Goal: Task Accomplishment & Management: Manage account settings

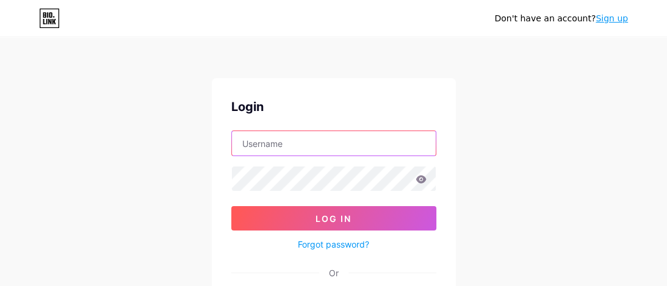
type input "[EMAIL_ADDRESS][DOMAIN_NAME]"
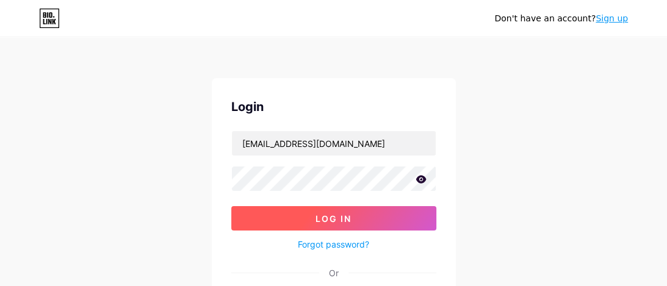
click at [315, 214] on button "Log In" at bounding box center [333, 218] width 205 height 24
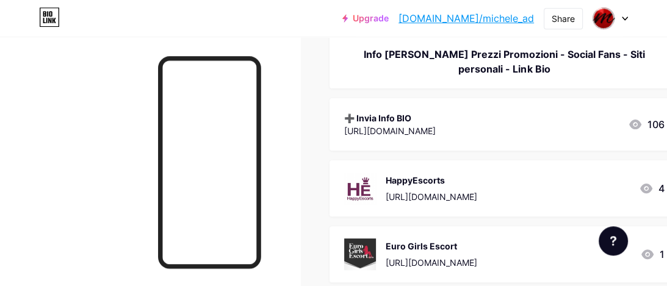
scroll to position [193, 0]
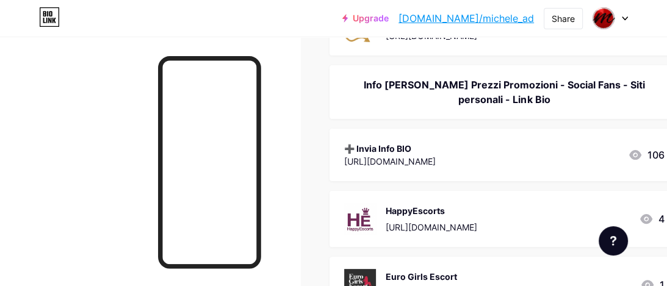
click at [529, 88] on div "Info [PERSON_NAME] Prezzi Promozioni - Social Fans - Siti personali - Link Bio" at bounding box center [504, 92] width 320 height 29
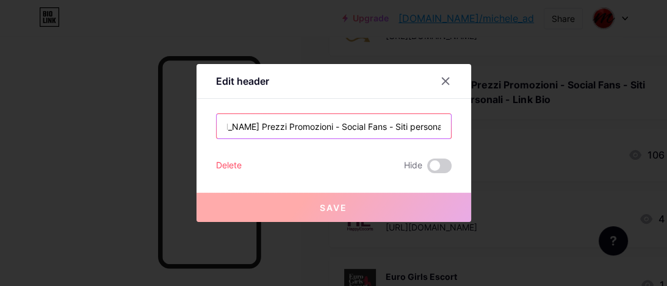
scroll to position [0, 71]
drag, startPoint x: 425, startPoint y: 123, endPoint x: 446, endPoint y: 123, distance: 20.8
click at [446, 123] on input "Info [PERSON_NAME] Prezzi Promozioni - Social Fans - Siti personali - Link Bio" at bounding box center [334, 126] width 234 height 24
drag, startPoint x: 370, startPoint y: 128, endPoint x: 389, endPoint y: 128, distance: 19.5
click at [370, 128] on input "Info [PERSON_NAME] Prezzi Promozioni - Social Fans - Siti personali - Link Bio" at bounding box center [334, 126] width 234 height 24
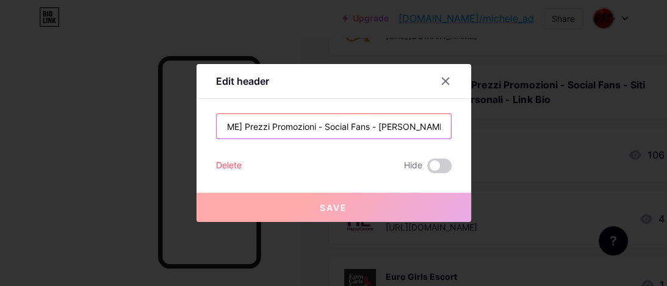
scroll to position [0, 67]
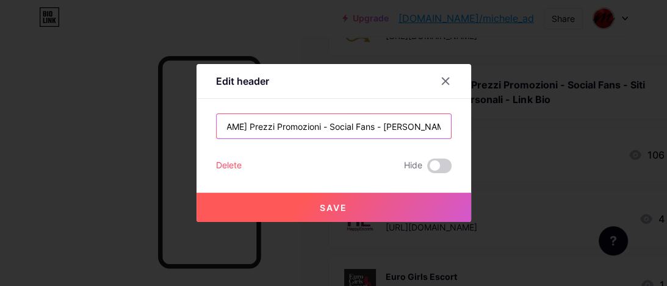
type input "Info [PERSON_NAME] Prezzi Promozioni - Social Fans - [PERSON_NAME] Personali - …"
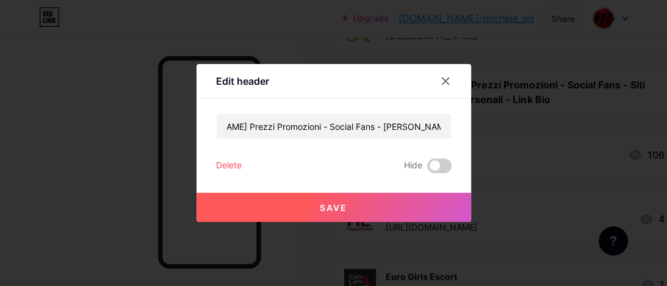
click at [338, 210] on span "Save" at bounding box center [333, 208] width 27 height 10
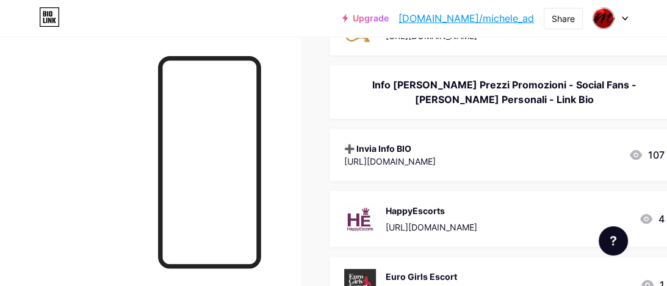
click at [626, 19] on icon at bounding box center [625, 18] width 5 height 3
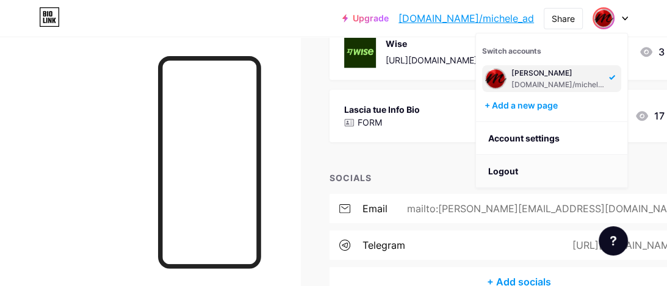
scroll to position [826, 0]
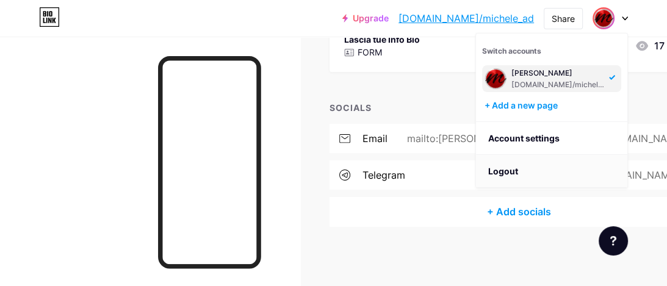
click at [516, 167] on li "Logout" at bounding box center [551, 171] width 151 height 33
